Goal: Information Seeking & Learning: Find specific fact

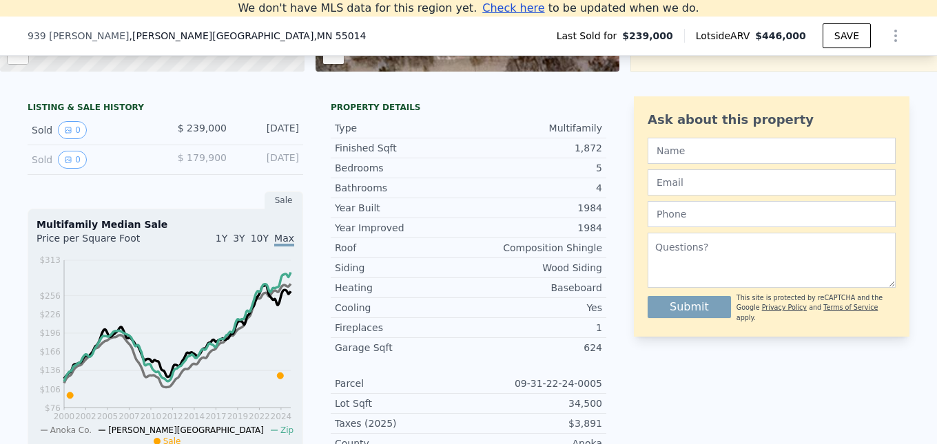
scroll to position [329, 0]
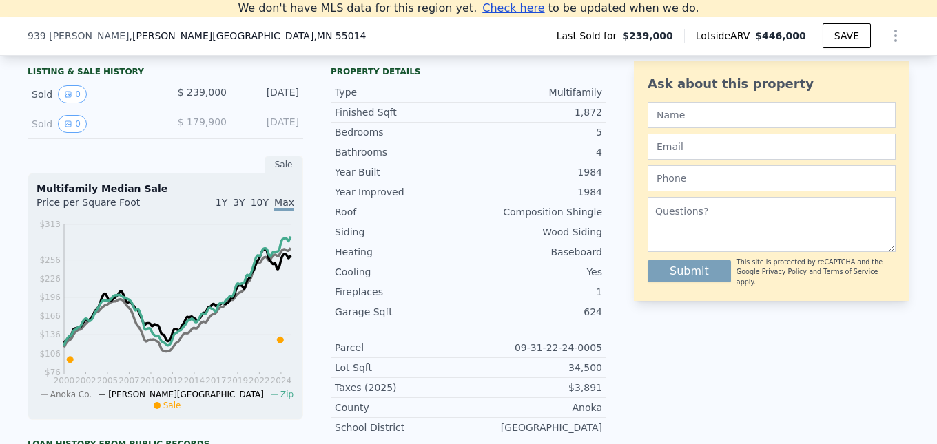
click at [79, 77] on div "LISTING & SALE HISTORY" at bounding box center [166, 73] width 276 height 14
click at [64, 99] on icon "View historical data" at bounding box center [68, 94] width 8 height 8
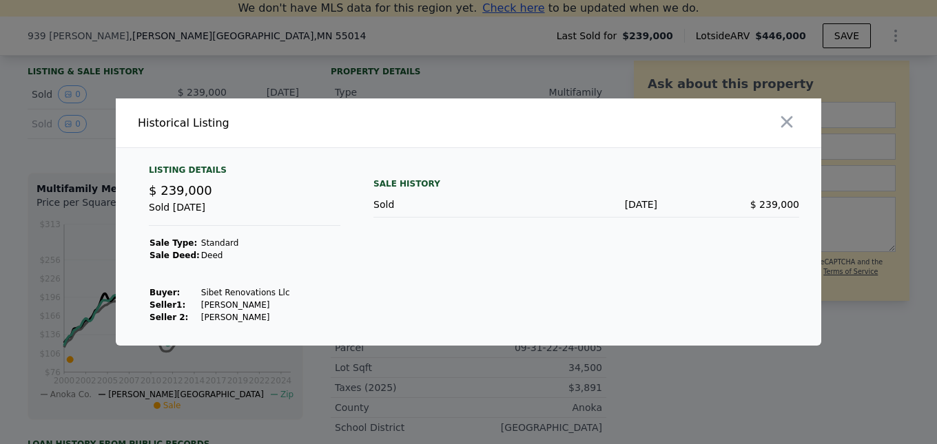
click at [788, 115] on icon "button" at bounding box center [786, 121] width 19 height 19
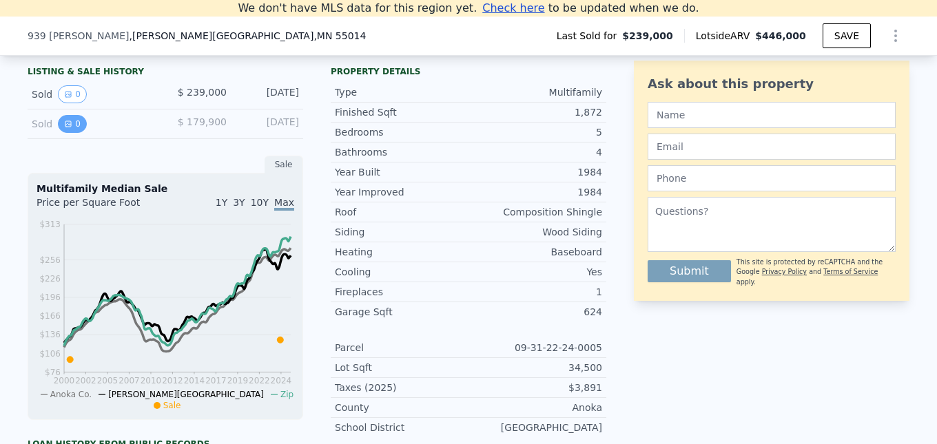
click at [65, 128] on icon "View historical data" at bounding box center [68, 124] width 8 height 8
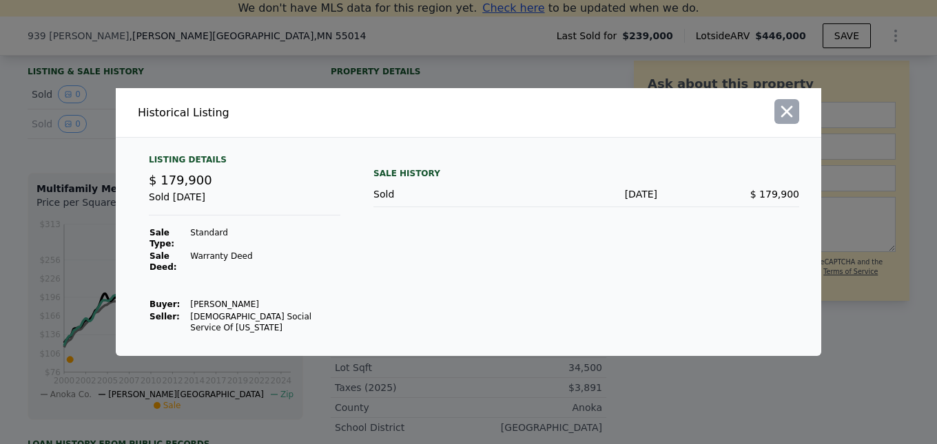
click at [788, 121] on icon "button" at bounding box center [786, 111] width 19 height 19
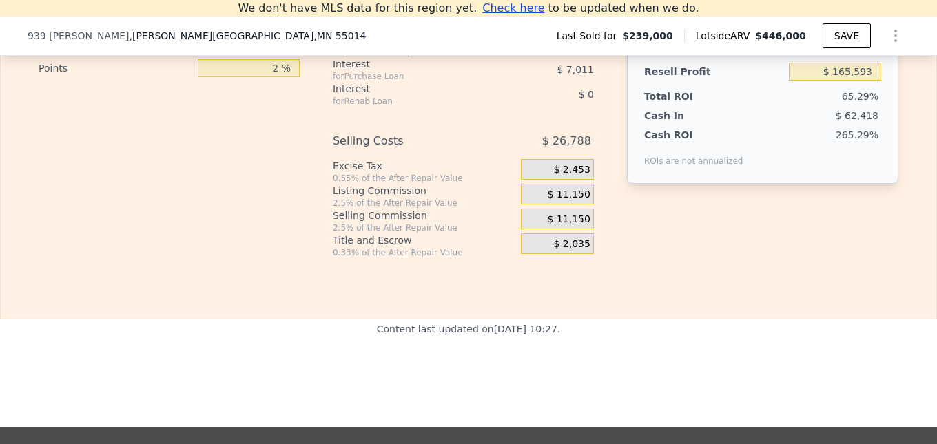
scroll to position [2671, 0]
